Goal: Find specific page/section: Find specific page/section

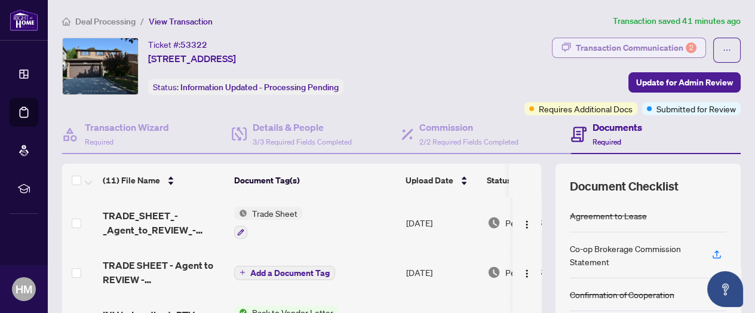
click at [654, 44] on div "Transaction Communication 2" at bounding box center [636, 47] width 121 height 19
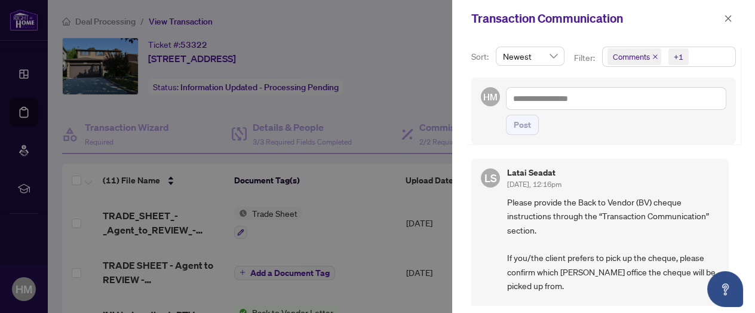
click at [413, 64] on div at bounding box center [377, 156] width 755 height 313
click at [730, 16] on icon "close" at bounding box center [728, 18] width 8 height 8
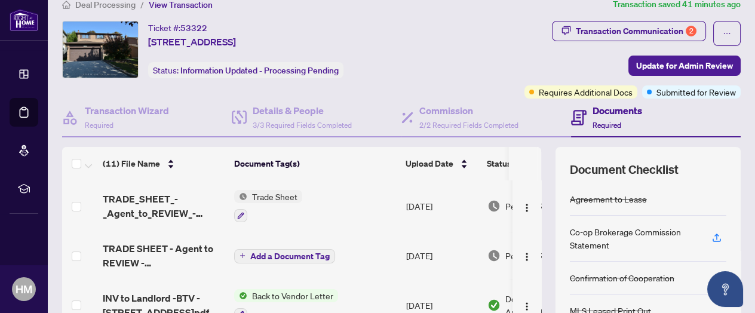
scroll to position [0, 0]
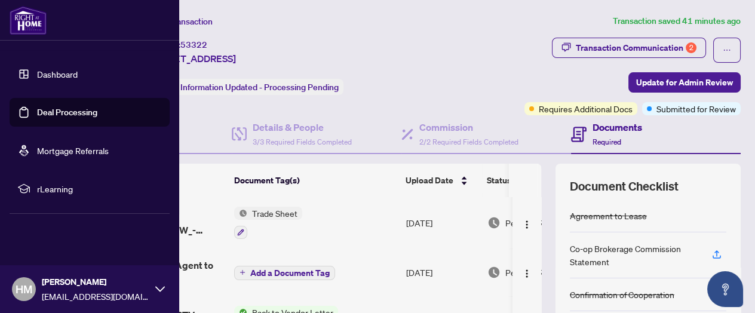
click at [57, 73] on link "Dashboard" at bounding box center [57, 74] width 41 height 11
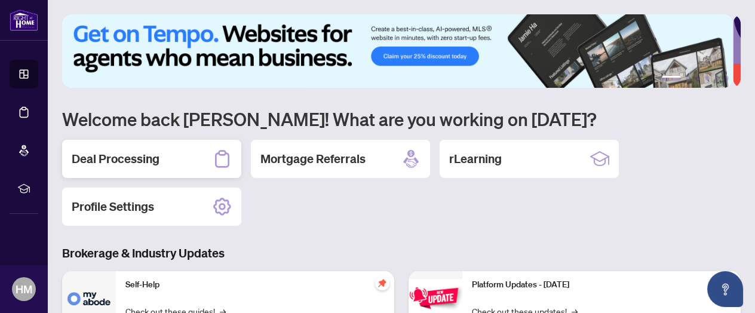
click at [111, 155] on h2 "Deal Processing" at bounding box center [116, 159] width 88 height 17
